Goal: Understand process/instructions: Learn how to perform a task or action

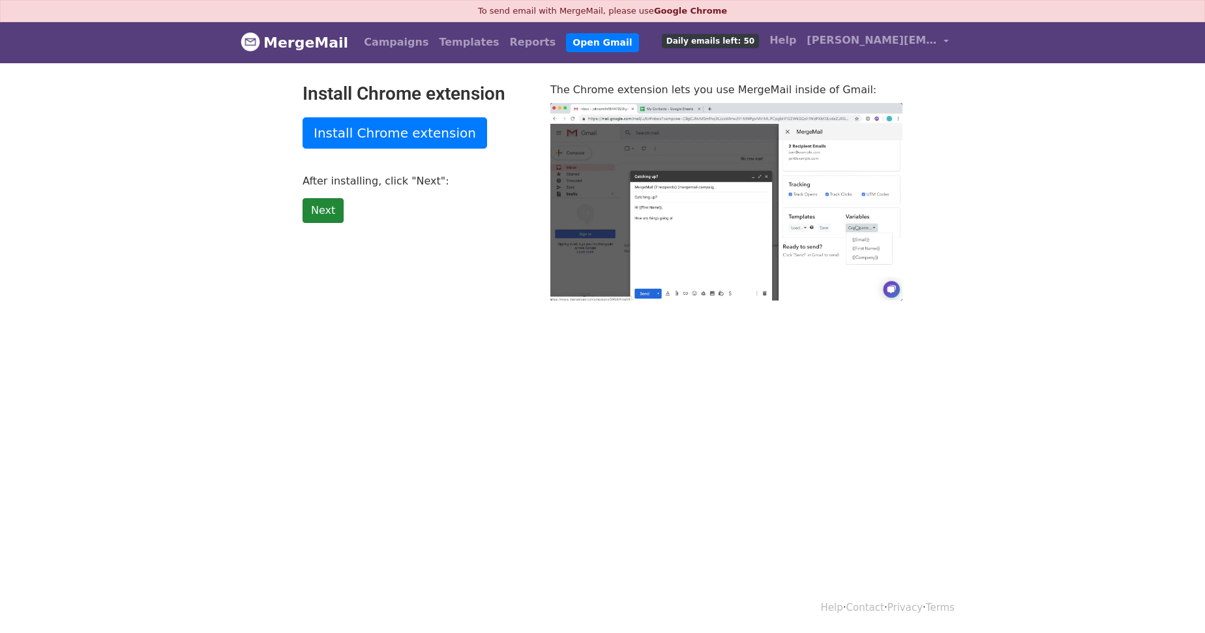
click at [322, 212] on link "Next" at bounding box center [323, 210] width 41 height 25
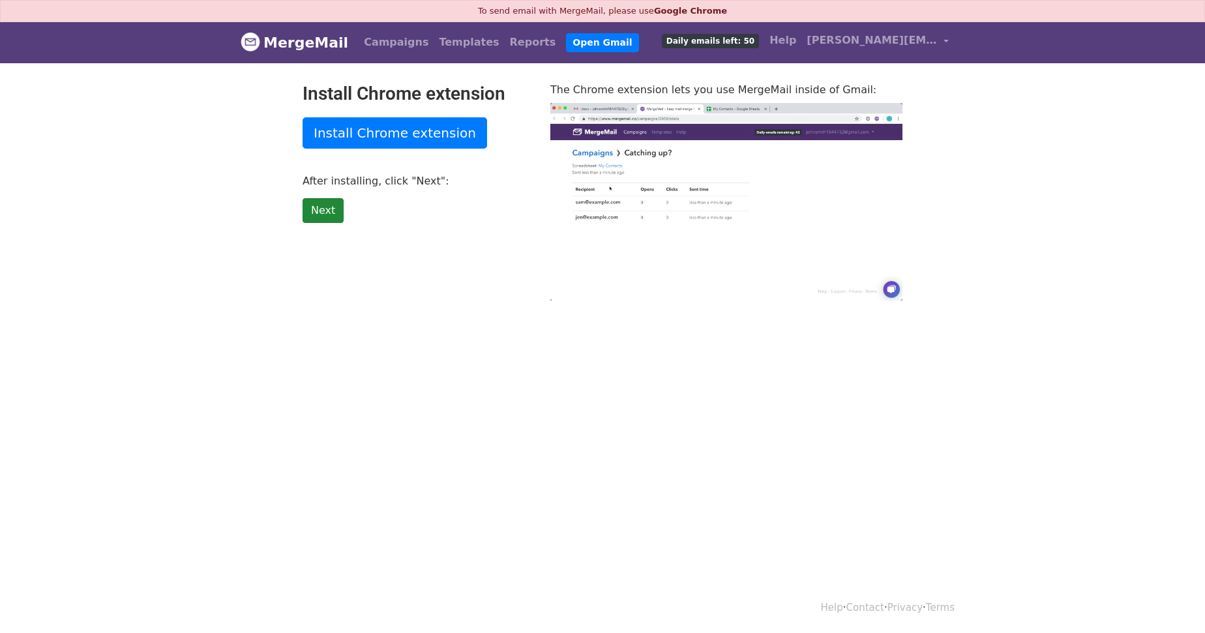
type input "44.12"
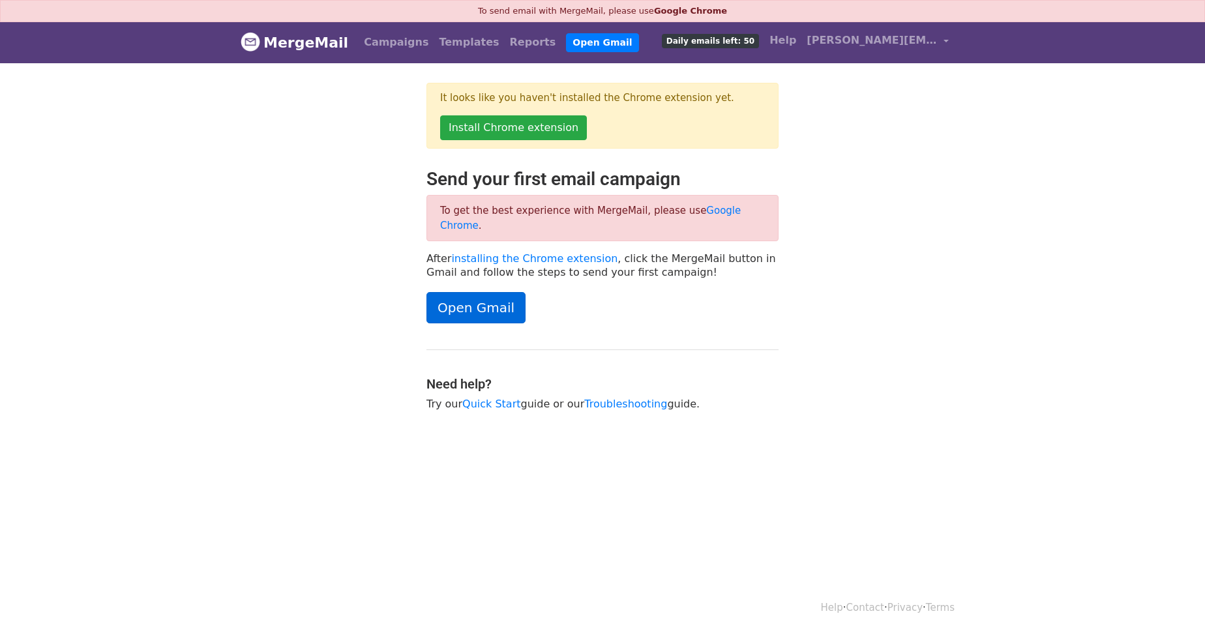
click at [476, 296] on link "Open Gmail" at bounding box center [475, 307] width 99 height 31
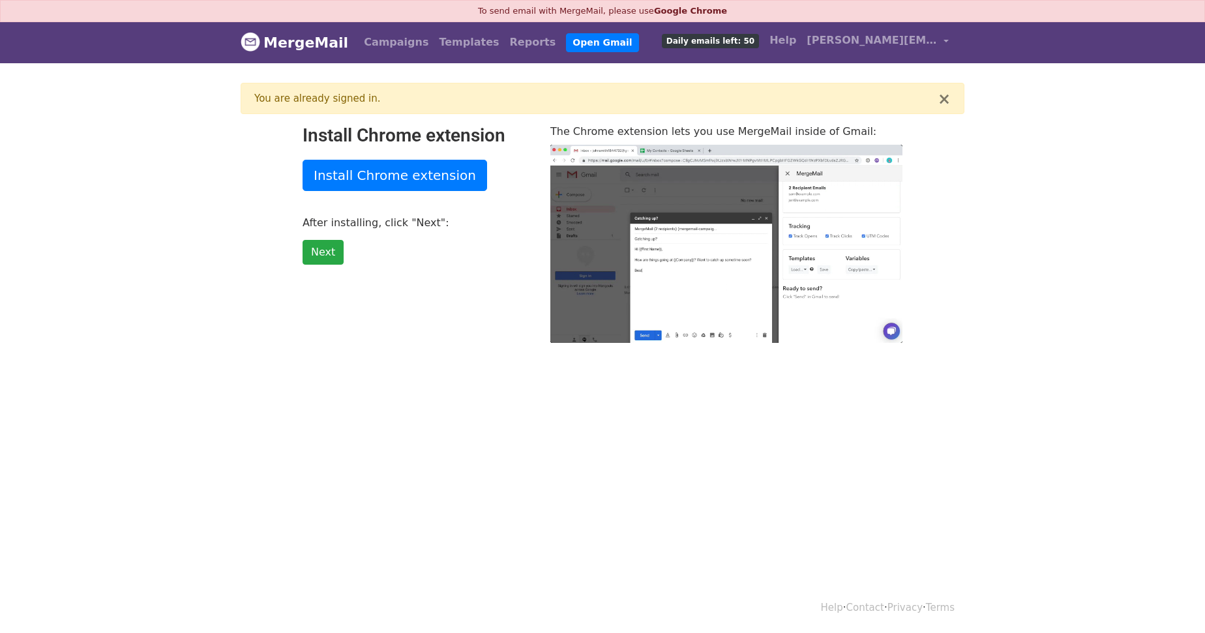
type input "49.7"
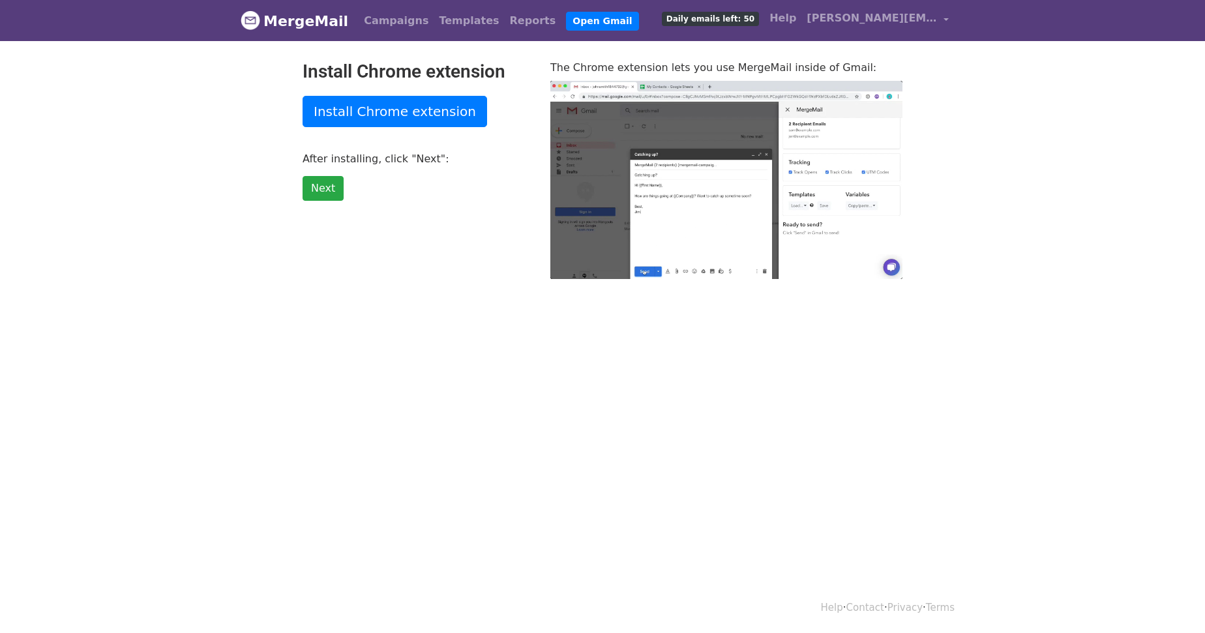
type input "46.98"
